Goal: Navigation & Orientation: Find specific page/section

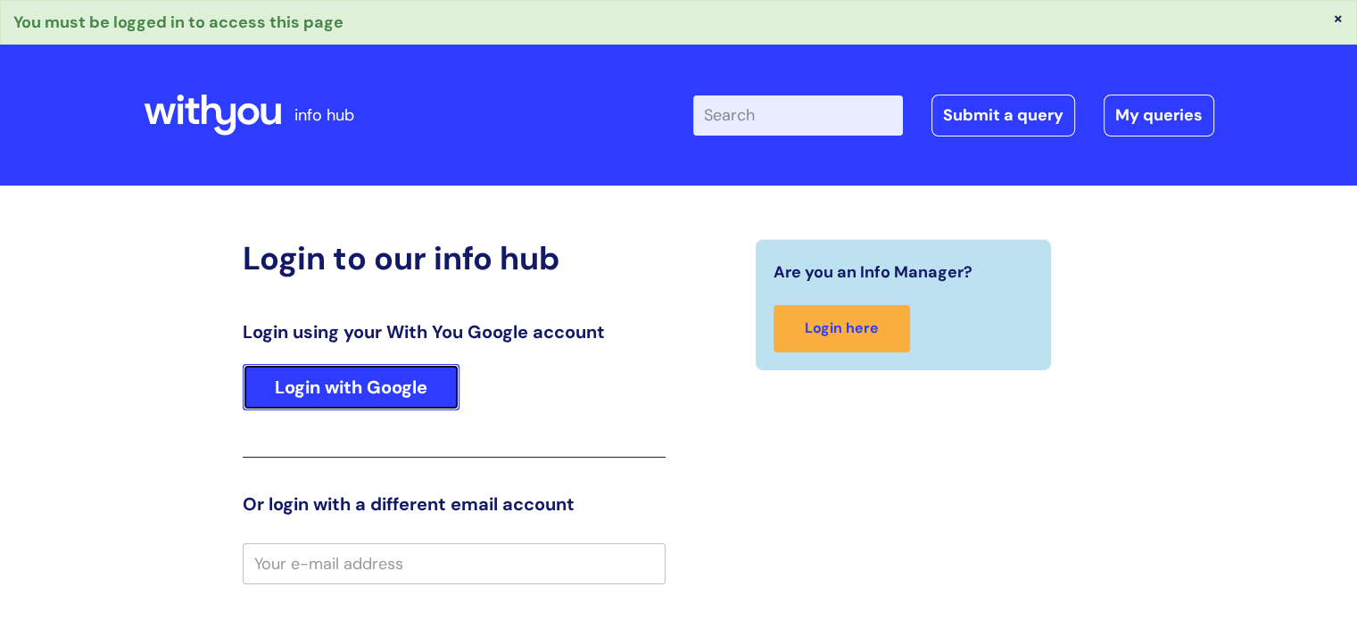
click at [293, 391] on link "Login with Google" at bounding box center [351, 387] width 217 height 46
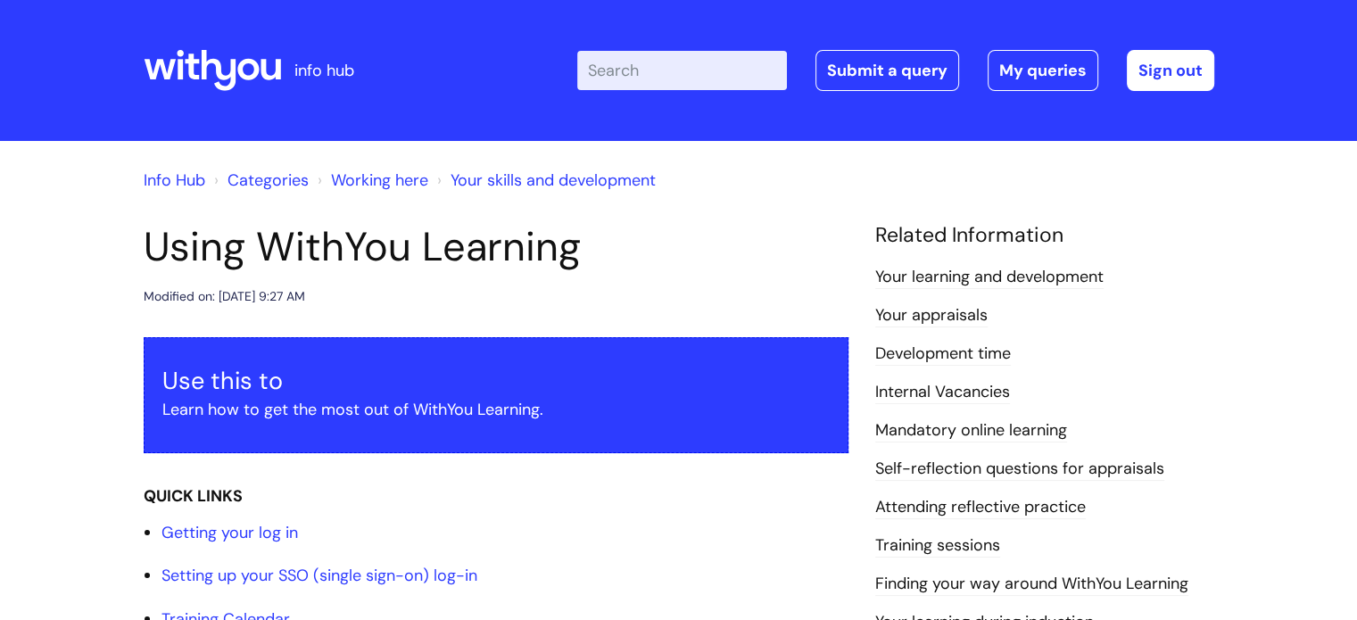
scroll to position [89, 0]
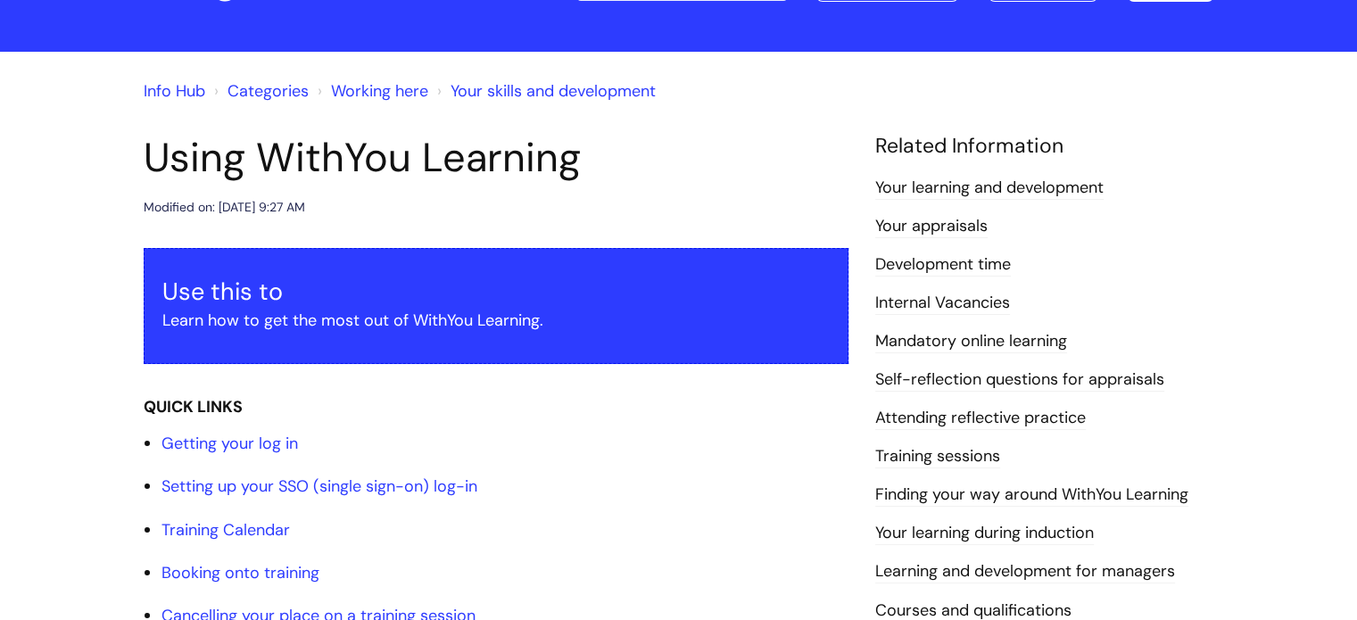
click at [388, 82] on link "Working here" at bounding box center [379, 90] width 97 height 21
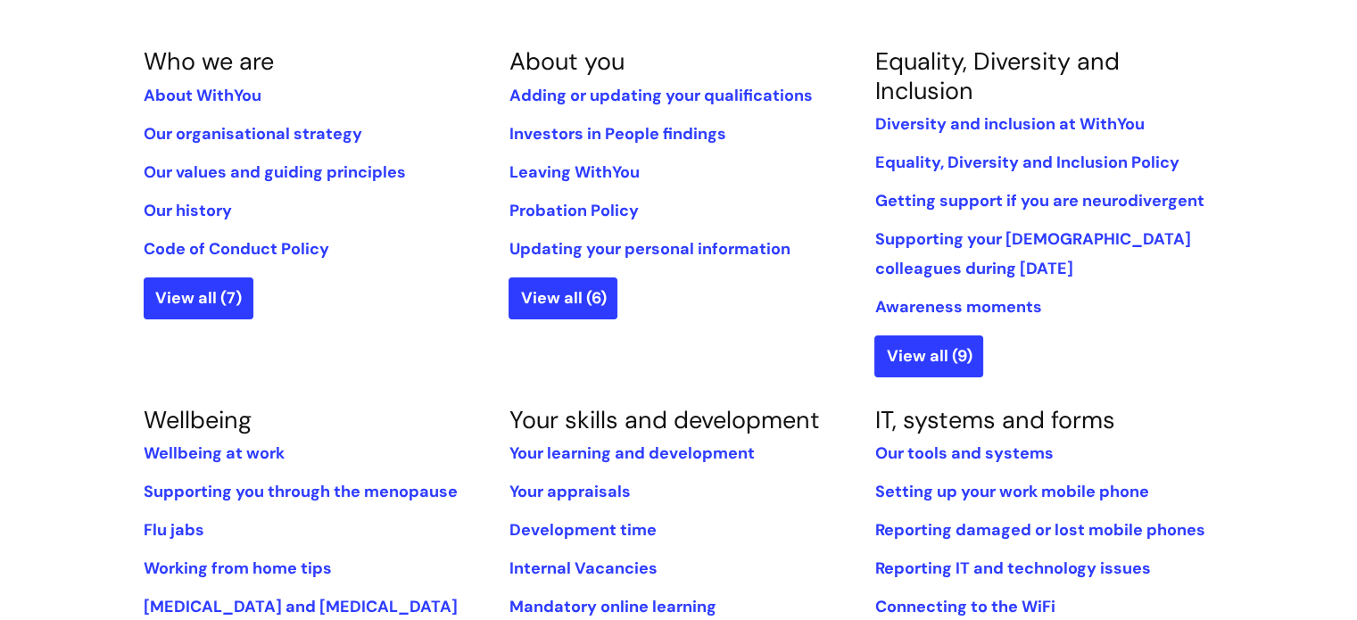
scroll to position [268, 0]
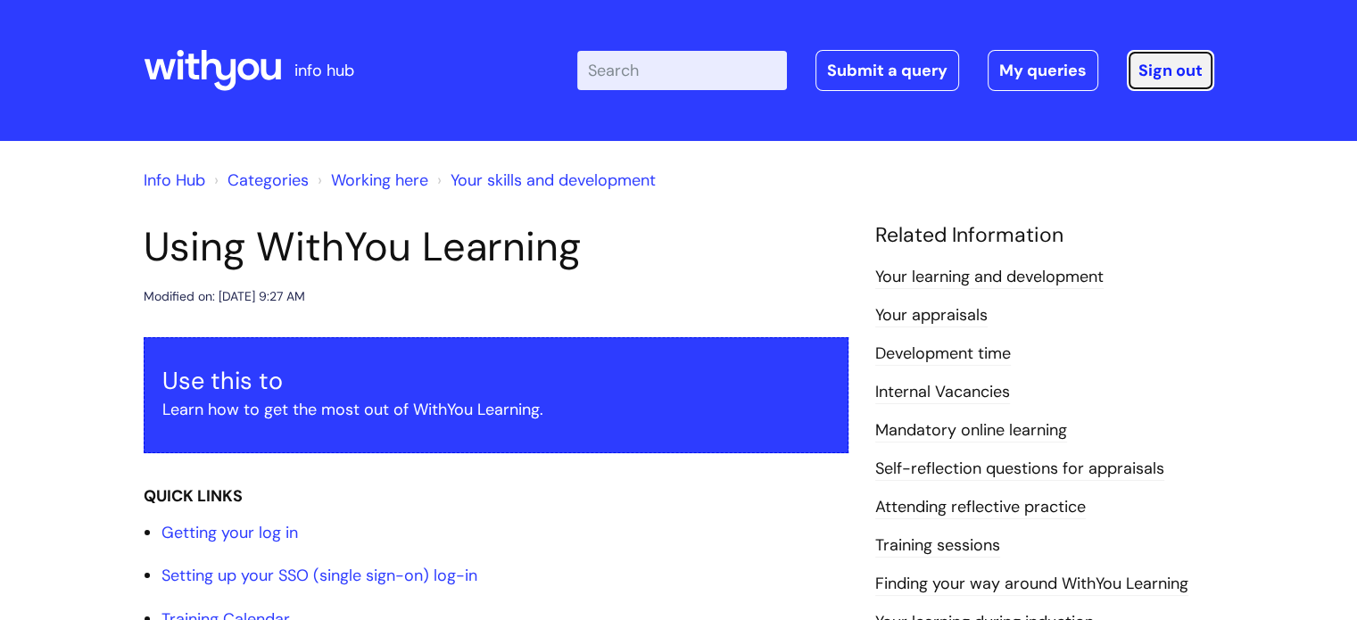
click at [1145, 70] on link "Sign out" at bounding box center [1170, 70] width 87 height 41
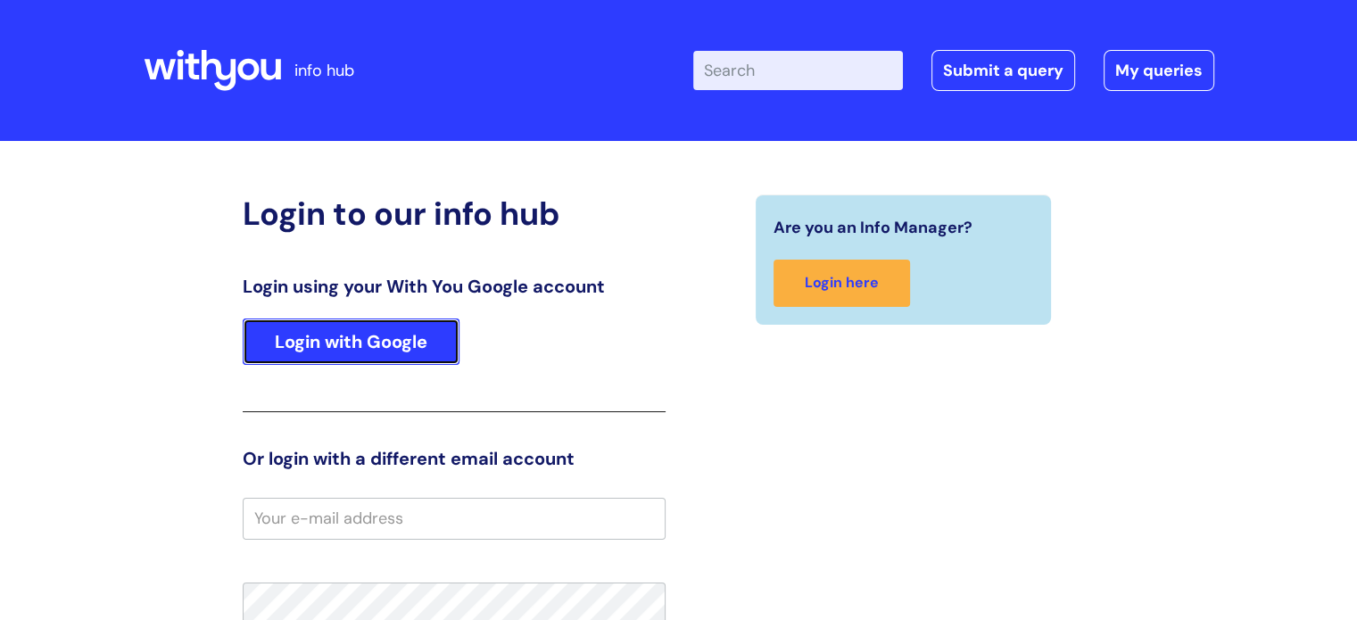
click at [385, 336] on link "Login with Google" at bounding box center [351, 341] width 217 height 46
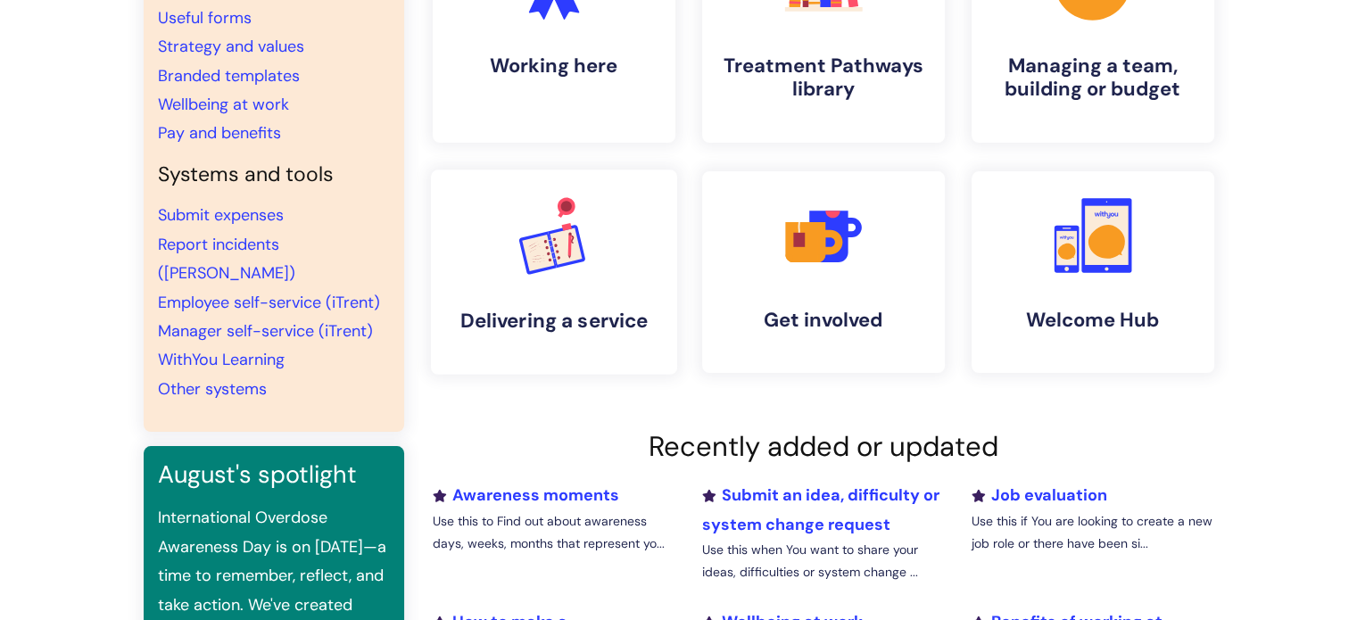
scroll to position [357, 0]
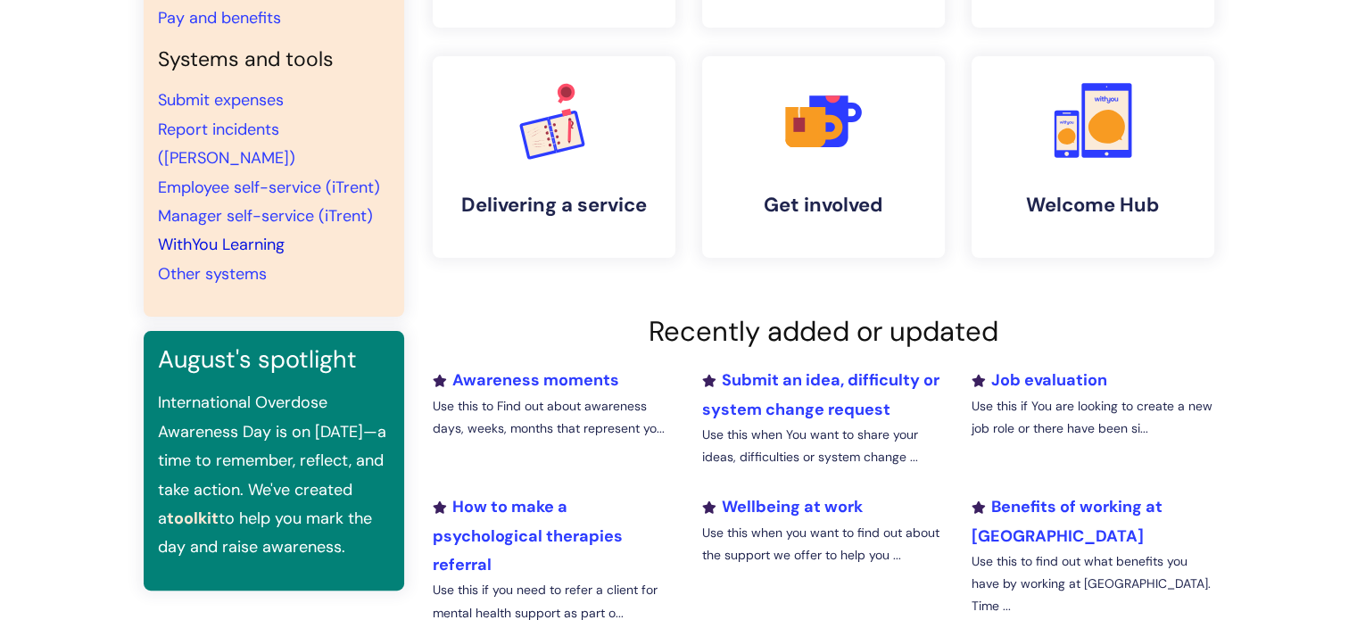
click at [182, 234] on link "WithYou Learning" at bounding box center [221, 244] width 127 height 21
